Goal: Task Accomplishment & Management: Manage account settings

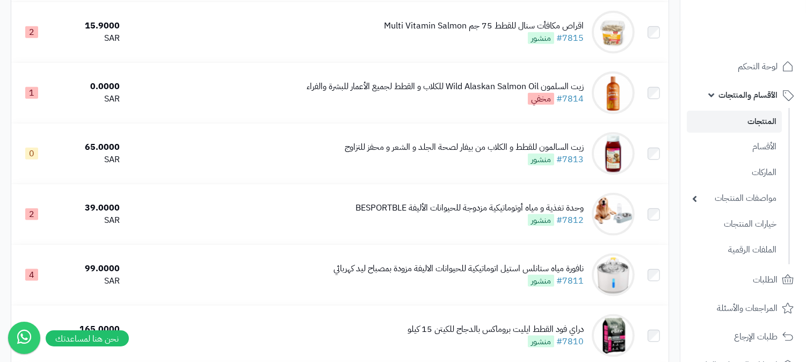
scroll to position [2506, 0]
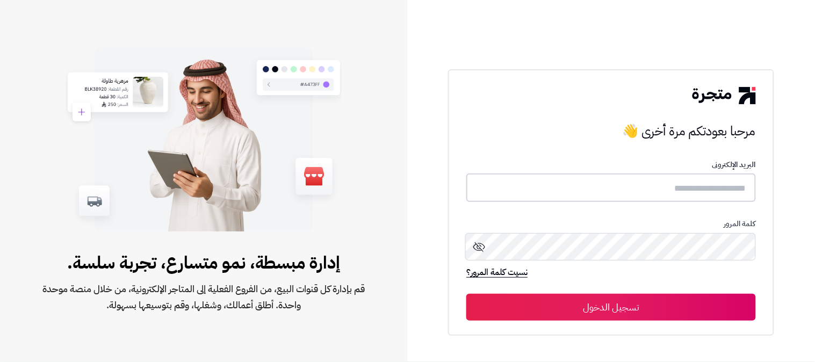
type input "**********"
click at [580, 309] on button "تسجيل الدخول" at bounding box center [610, 306] width 289 height 27
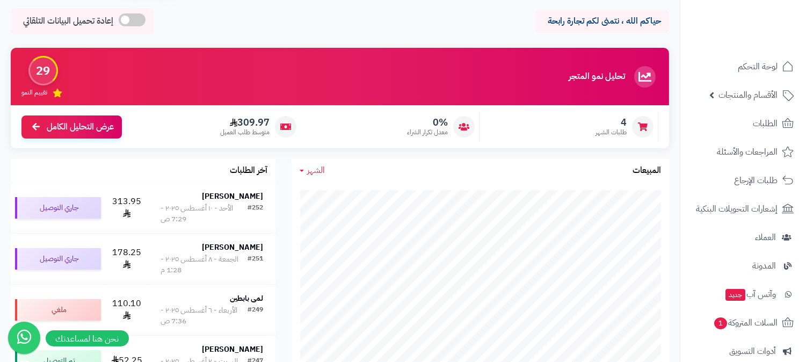
scroll to position [60, 0]
